Goal: Find contact information: Find contact information

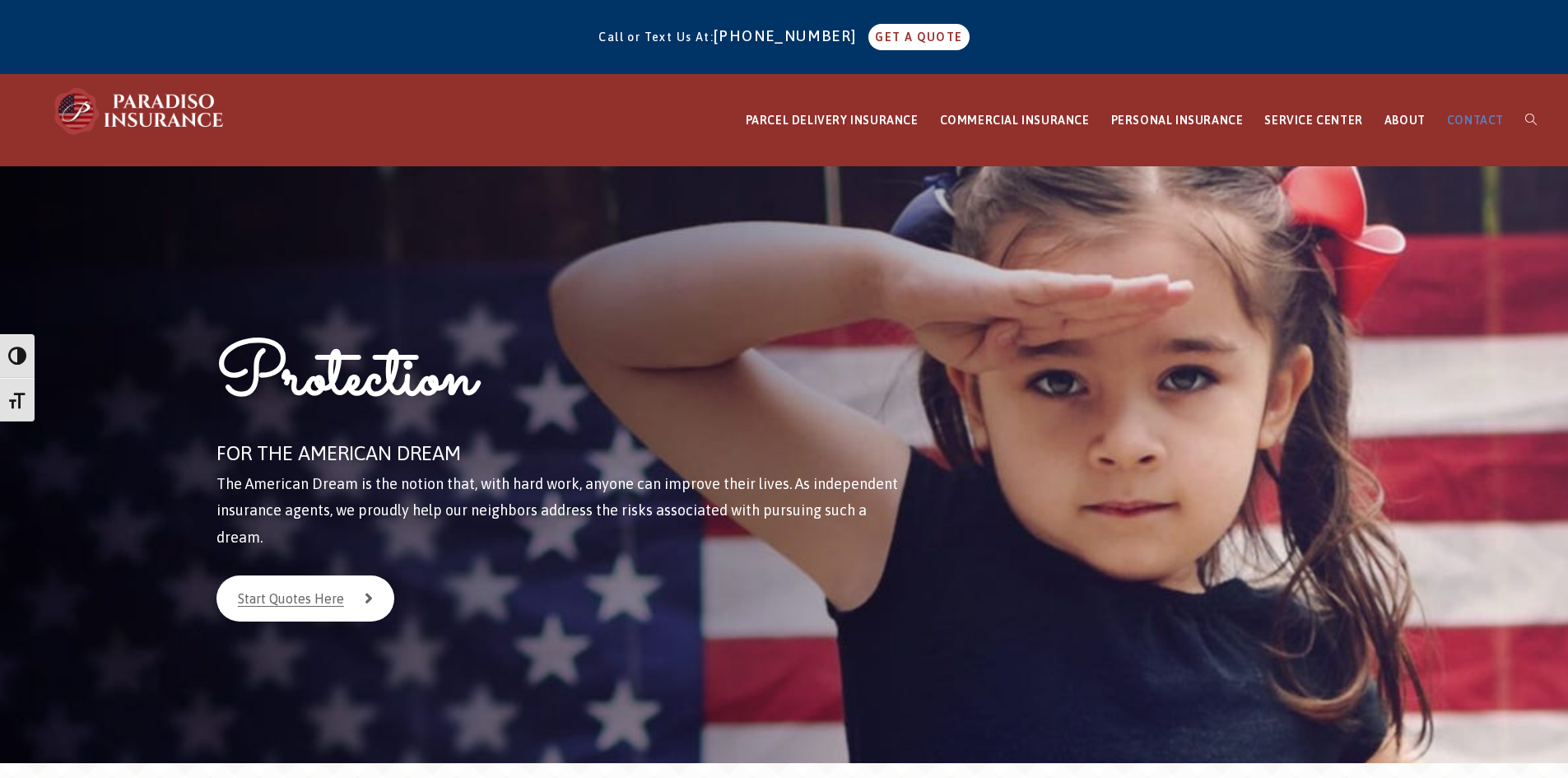
click at [1468, 117] on span "CONTACT" at bounding box center [1475, 120] width 57 height 13
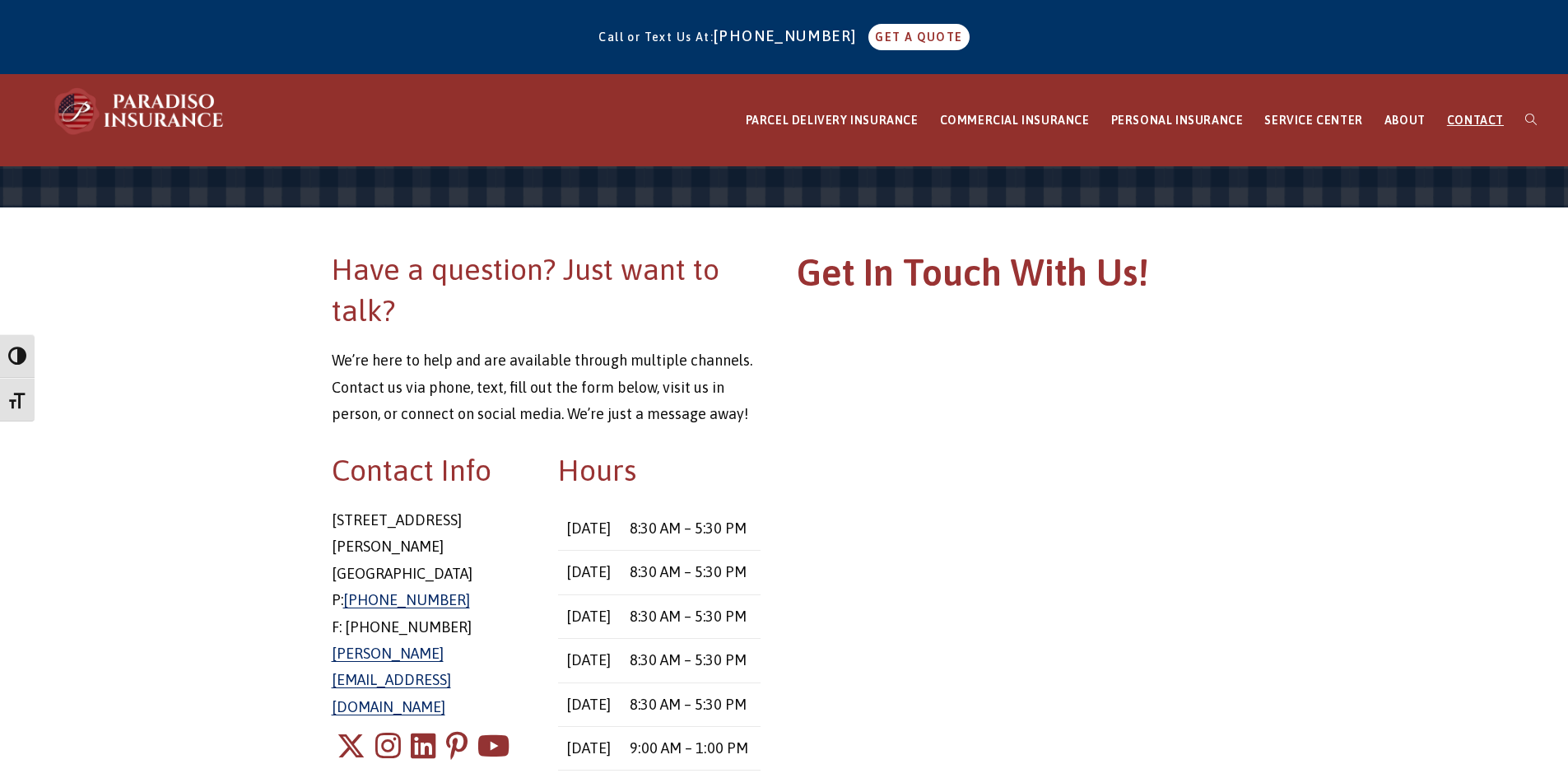
scroll to position [83, 0]
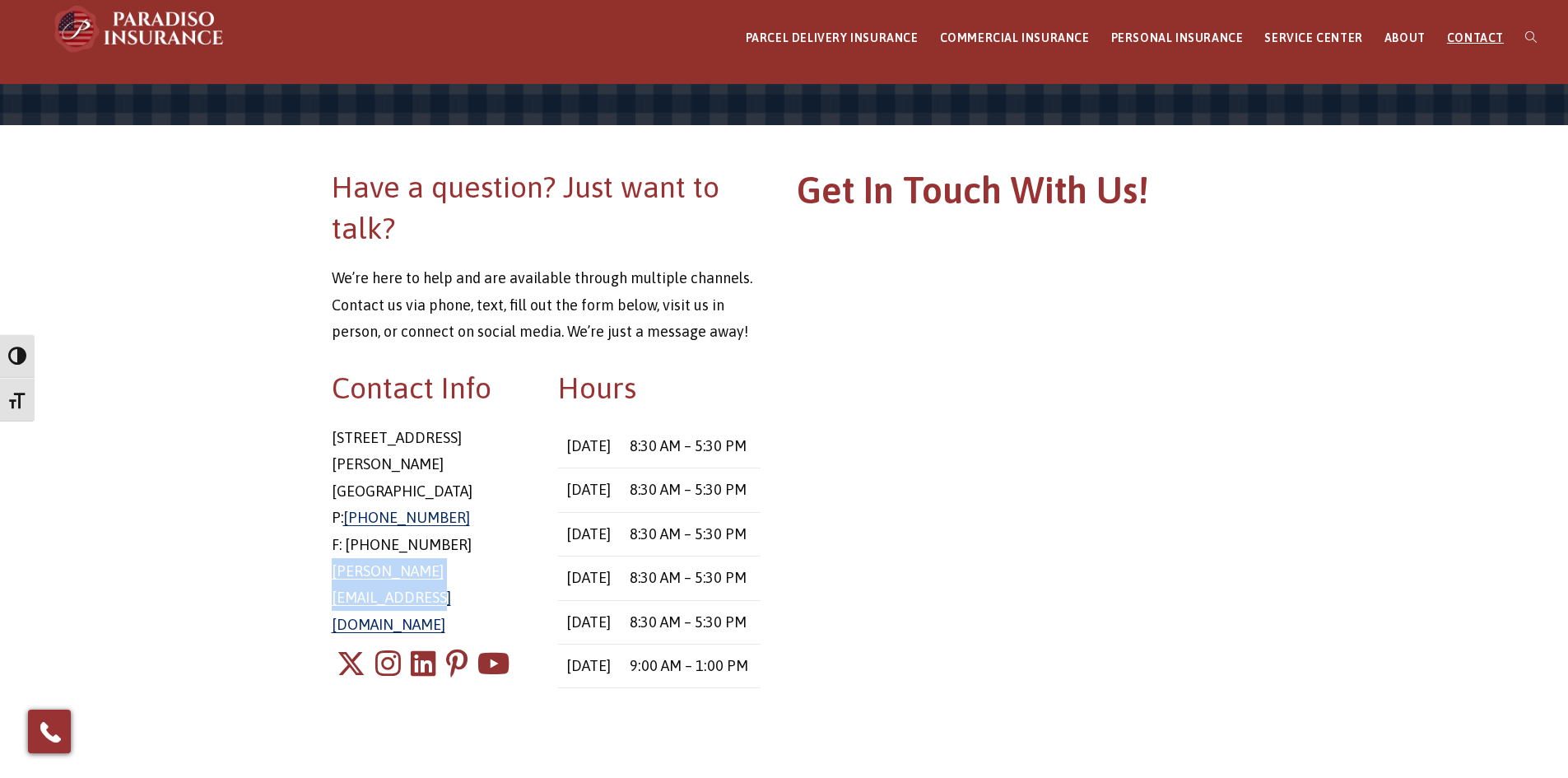
drag, startPoint x: 536, startPoint y: 543, endPoint x: 325, endPoint y: 544, distance: 211.0
click at [325, 544] on div "Contact Info [STREET_ADDRESS][PERSON_NAME] P: [PHONE_NUMBER] F: [PHONE_NUMBER] …" at bounding box center [432, 546] width 227 height 356
copy link "[PERSON_NAME][EMAIL_ADDRESS][DOMAIN_NAME]"
